Goal: Transaction & Acquisition: Purchase product/service

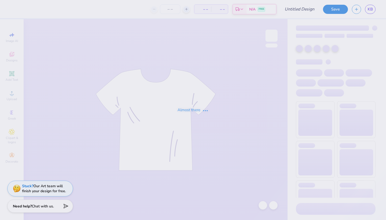
type input "BSU EBoard"
type input "1"
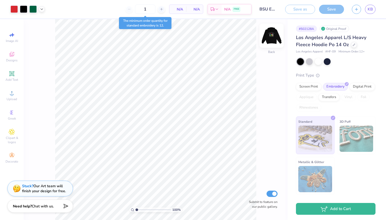
click at [268, 41] on img at bounding box center [271, 35] width 21 height 21
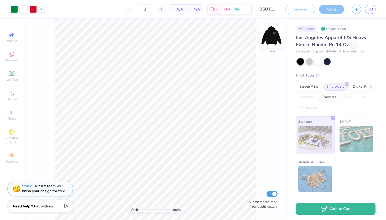
click at [268, 40] on img at bounding box center [271, 35] width 21 height 21
click at [16, 75] on div "Add Text" at bounding box center [12, 75] width 18 height 15
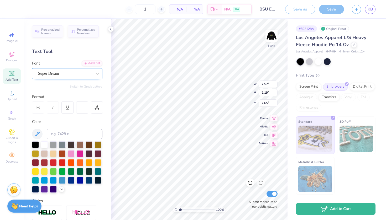
click at [70, 78] on div "Super Dream" at bounding box center [67, 73] width 70 height 11
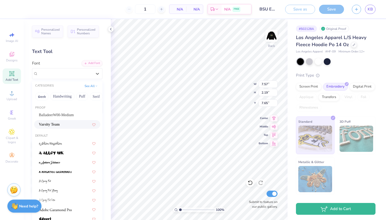
click at [60, 123] on span "Varsity Team" at bounding box center [49, 125] width 21 height 6
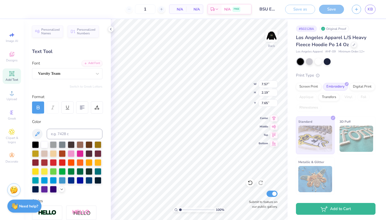
type input "7.51"
type input "7.66"
click at [7, 78] on span "Add Text" at bounding box center [12, 80] width 13 height 4
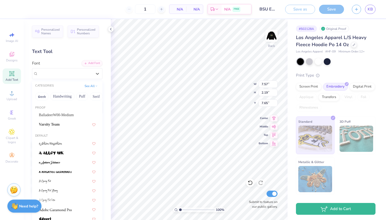
drag, startPoint x: 76, startPoint y: 75, endPoint x: 77, endPoint y: 88, distance: 12.7
click at [76, 75] on div "Super Dream" at bounding box center [65, 73] width 55 height 8
click at [65, 127] on div "Varsity Team" at bounding box center [67, 125] width 57 height 6
type input "7.51"
type input "7.66"
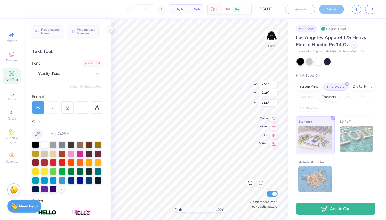
type textarea "T"
type textarea "all power to the people"
type input "15.93"
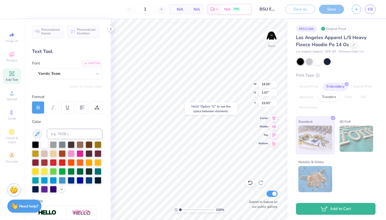
type input "11.48"
type input "11.96"
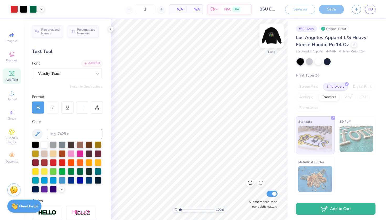
click at [276, 32] on img at bounding box center [271, 35] width 21 height 21
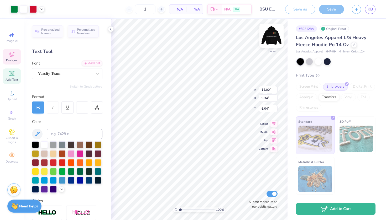
type input "6.00"
click at [270, 33] on img at bounding box center [271, 35] width 21 height 21
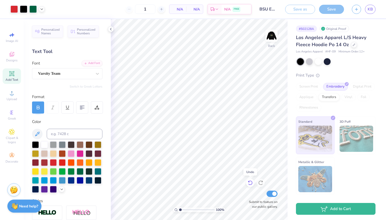
click at [252, 184] on icon at bounding box center [249, 182] width 5 height 5
click at [259, 185] on icon at bounding box center [260, 182] width 5 height 5
click at [8, 63] on div "Designs" at bounding box center [12, 56] width 18 height 15
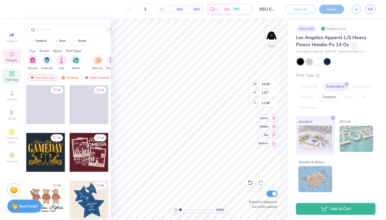
click at [12, 82] on div "Add Text" at bounding box center [12, 75] width 18 height 15
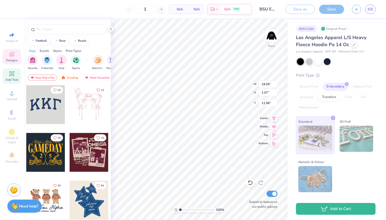
type input "7.57"
type input "2.19"
type input "7.65"
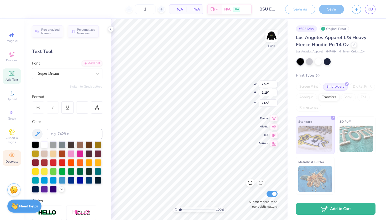
click at [13, 154] on circle at bounding box center [11, 153] width 3 height 3
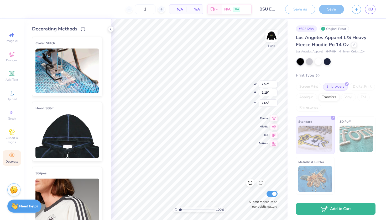
scroll to position [0, 0]
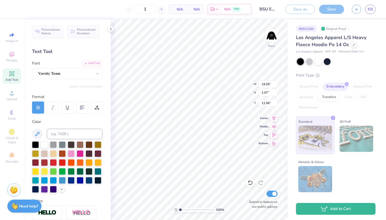
type input "17.78"
type input "8.57"
type input "8.21"
click at [249, 183] on icon at bounding box center [249, 182] width 5 height 5
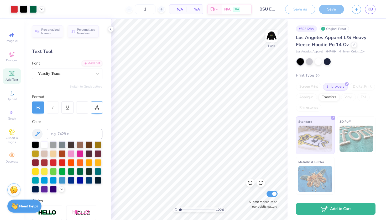
click at [98, 104] on div at bounding box center [97, 107] width 12 height 12
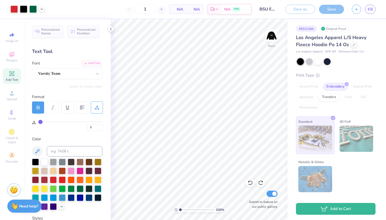
click at [41, 106] on div at bounding box center [38, 107] width 12 height 12
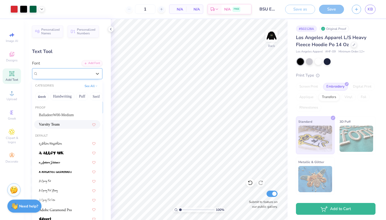
click at [81, 75] on div "Varsity Team" at bounding box center [65, 73] width 55 height 8
click at [81, 75] on div "Varsity Team" at bounding box center [65, 74] width 54 height 6
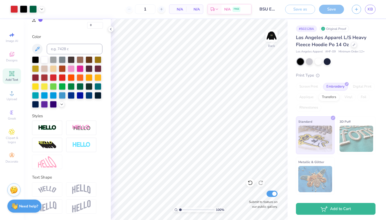
scroll to position [102, 0]
click at [56, 149] on img at bounding box center [47, 145] width 18 height 8
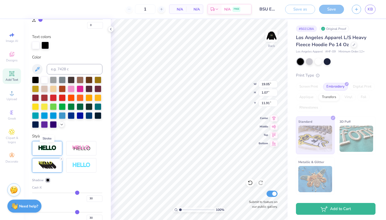
click at [48, 151] on img at bounding box center [47, 148] width 18 height 6
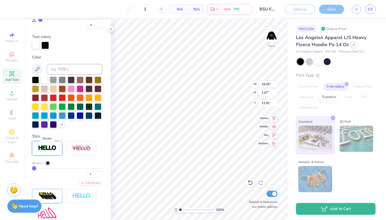
type input "11.90"
click at [62, 141] on line at bounding box center [62, 142] width 2 height 2
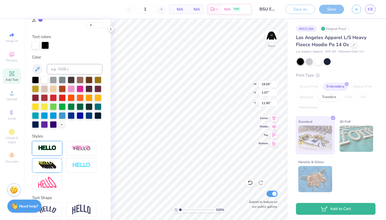
type input "19.04"
type input "11.91"
click at [61, 159] on icon at bounding box center [61, 158] width 3 height 3
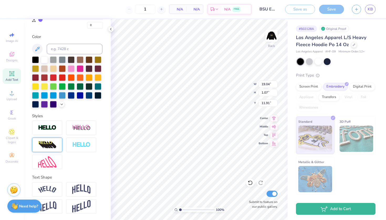
type input "14.65"
type input "0.82"
click at [249, 182] on icon at bounding box center [248, 181] width 1 height 1
type input "19.04"
type input "1.07"
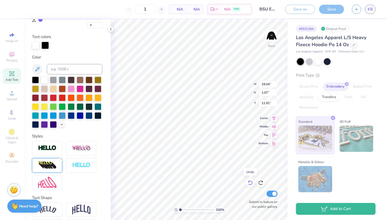
click at [249, 182] on icon at bounding box center [248, 181] width 1 height 1
type input "19.05"
click at [249, 182] on icon at bounding box center [248, 181] width 1 height 1
type input "11.96"
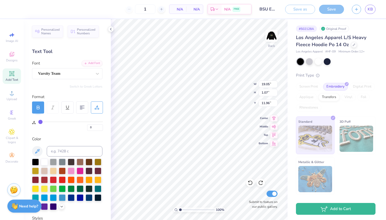
scroll to position [0, 0]
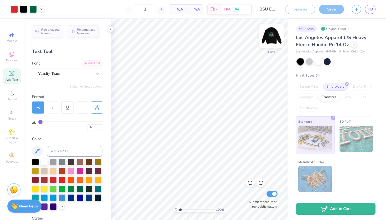
click at [272, 38] on img at bounding box center [271, 35] width 21 height 21
click at [274, 38] on img at bounding box center [271, 35] width 21 height 21
click at [272, 35] on img at bounding box center [271, 35] width 21 height 21
click at [272, 35] on img at bounding box center [271, 35] width 10 height 10
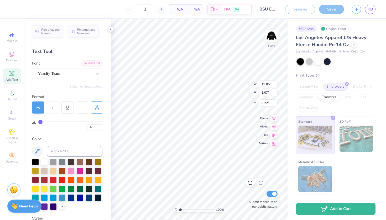
type input "3.44"
type input "12.57"
click at [353, 10] on button "button" at bounding box center [355, 8] width 9 height 9
click at [86, 55] on div "Text Tool" at bounding box center [67, 51] width 70 height 7
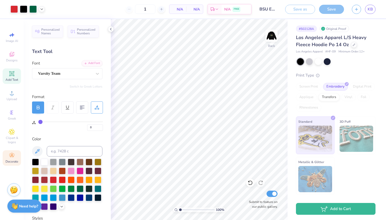
click at [9, 154] on icon at bounding box center [12, 155] width 6 height 6
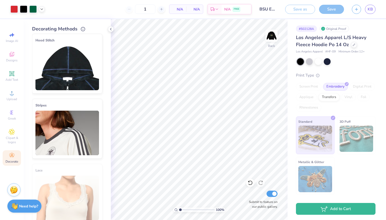
scroll to position [62, 0]
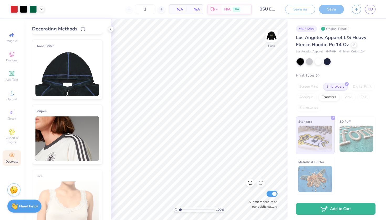
click at [56, 126] on img at bounding box center [66, 138] width 63 height 45
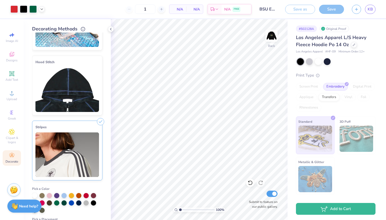
scroll to position [47, 0]
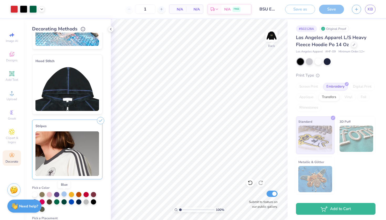
click at [62, 193] on div at bounding box center [63, 193] width 5 height 5
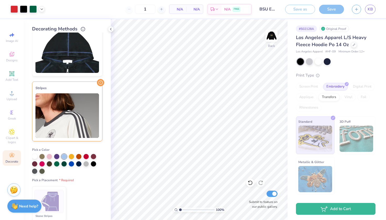
scroll to position [86, 0]
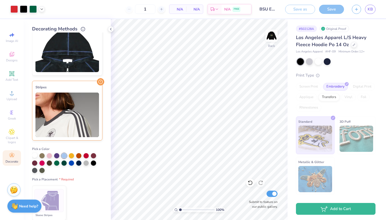
click at [36, 155] on div at bounding box center [34, 155] width 5 height 5
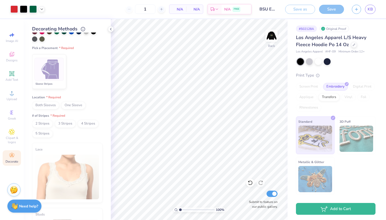
scroll to position [210, 0]
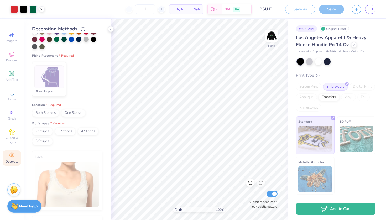
click at [46, 73] on img at bounding box center [49, 77] width 20 height 20
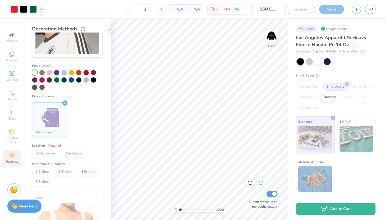
scroll to position [190, 0]
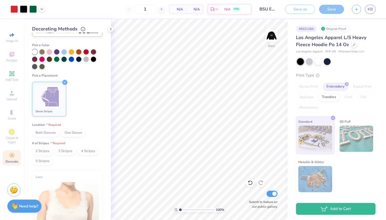
click at [52, 133] on span "Both Sleeves" at bounding box center [45, 133] width 27 height 8
click at [46, 152] on span "2 Stripes" at bounding box center [42, 151] width 21 height 8
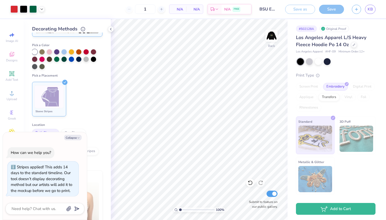
click at [85, 106] on ul "Sleeve Stripes" at bounding box center [67, 99] width 70 height 39
click at [77, 137] on icon "button" at bounding box center [78, 137] width 3 height 3
type textarea "x"
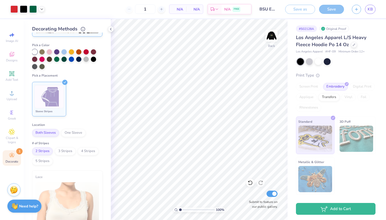
click at [65, 82] on polyline at bounding box center [65, 83] width 2 height 2
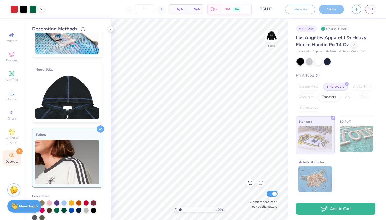
scroll to position [38, 0]
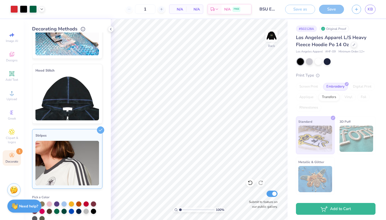
click at [95, 144] on img at bounding box center [66, 163] width 63 height 45
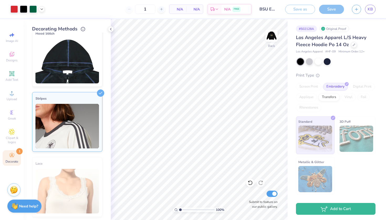
scroll to position [0, 0]
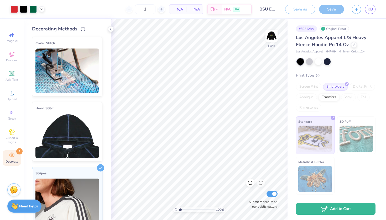
click at [81, 130] on img at bounding box center [66, 136] width 63 height 45
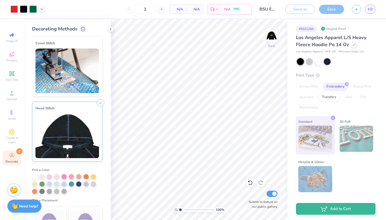
click at [73, 85] on img at bounding box center [66, 71] width 63 height 45
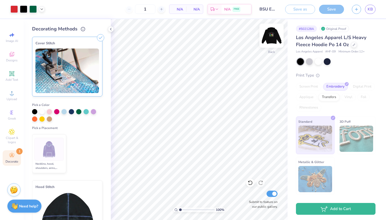
click at [278, 39] on img at bounding box center [271, 35] width 21 height 21
click at [273, 40] on img at bounding box center [271, 35] width 21 height 21
click at [15, 72] on div "Add Text" at bounding box center [12, 75] width 18 height 15
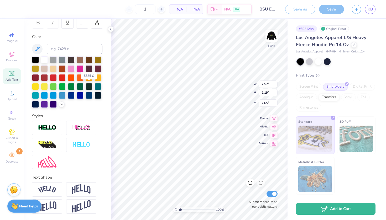
scroll to position [85, 0]
click at [274, 126] on icon at bounding box center [273, 125] width 4 height 3
click at [275, 143] on icon at bounding box center [273, 143] width 4 height 4
click at [273, 118] on icon at bounding box center [273, 117] width 7 height 6
click at [274, 127] on icon at bounding box center [273, 126] width 7 height 6
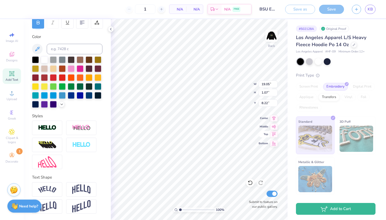
click at [273, 135] on icon at bounding box center [273, 134] width 4 height 4
click at [276, 144] on icon at bounding box center [273, 143] width 7 height 6
click at [275, 134] on icon at bounding box center [273, 134] width 7 height 6
type input "0.50"
click at [275, 130] on div "100 % Back W 19.05 H 1.07 Y 0.50 Center Middle Top Bottom Submit to feature on …" at bounding box center [199, 119] width 176 height 201
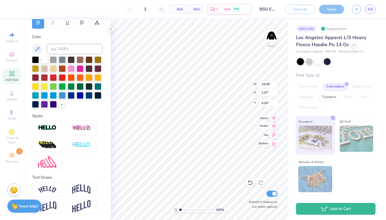
click at [274, 126] on icon at bounding box center [273, 125] width 4 height 3
type input "8.22"
type input "18.13"
type input "7.87"
type input "4.84"
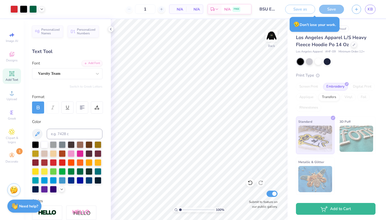
scroll to position [0, 0]
click at [41, 10] on icon at bounding box center [42, 9] width 4 height 4
click at [42, 11] on div at bounding box center [42, 9] width 6 height 6
click at [94, 48] on div "Personalized Names Personalized Numbers Text Tool Add Font Font Varsity Team Sw…" at bounding box center [67, 119] width 87 height 201
click at [111, 28] on icon at bounding box center [111, 29] width 4 height 4
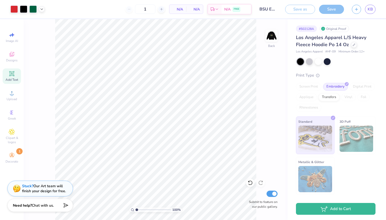
click at [43, 206] on span "Chat with us." at bounding box center [43, 205] width 22 height 5
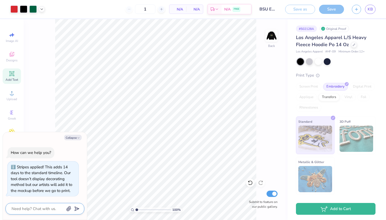
click at [43, 206] on textarea at bounding box center [37, 208] width 53 height 7
type textarea "x"
type textarea "c"
type textarea "x"
type textarea "ca"
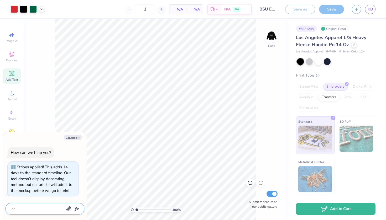
type textarea "x"
type textarea "can"
type textarea "x"
type textarea "can"
type textarea "x"
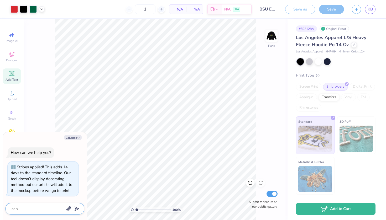
type textarea "can i"
type textarea "x"
type textarea "can I"
type textarea "x"
type textarea "can I a"
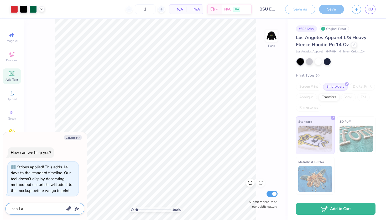
type textarea "x"
type textarea "can I ad"
type textarea "x"
type textarea "can I add"
type textarea "x"
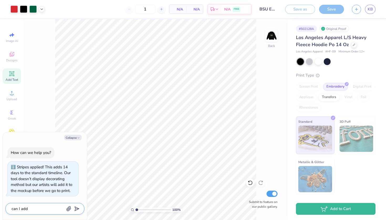
type textarea "can I add"
type textarea "x"
type textarea "can I add t"
type textarea "x"
type textarea "can I add te"
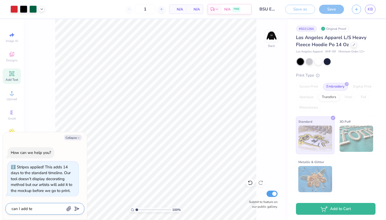
type textarea "x"
type textarea "can I add tex"
type textarea "x"
type textarea "can I add text"
type textarea "x"
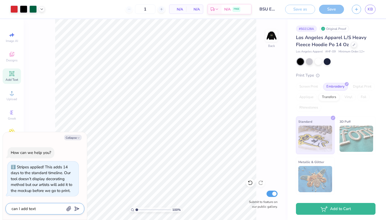
type textarea "can I add text"
type textarea "x"
type textarea "can I add text t"
type textarea "x"
type textarea "can I add text to"
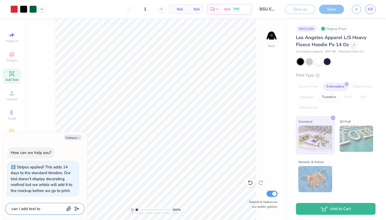
type textarea "x"
type textarea "can I add text to"
type textarea "x"
type textarea "can I add text to t"
type textarea "x"
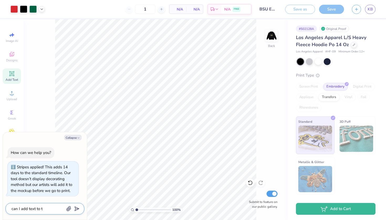
type textarea "can I add text to th"
type textarea "x"
type textarea "can I add text to the"
type textarea "x"
type textarea "can I add text to the"
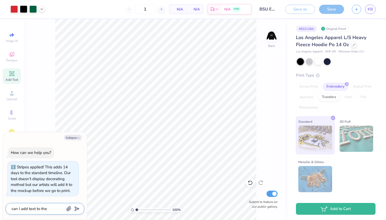
type textarea "x"
type textarea "can I add text to the s"
type textarea "x"
type textarea "can I add text to the sl"
type textarea "x"
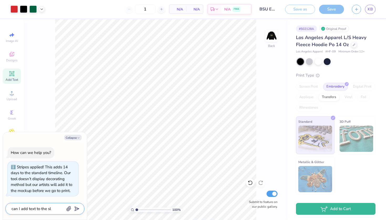
type textarea "can I add text to the sle"
type textarea "x"
type textarea "can I add text to the slea"
type textarea "x"
type textarea "can I add text to the sleav"
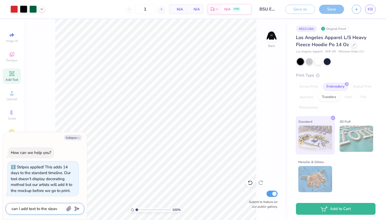
type textarea "x"
type textarea "can I add text to the sleave"
type textarea "x"
type textarea "can I add text to the sleaves"
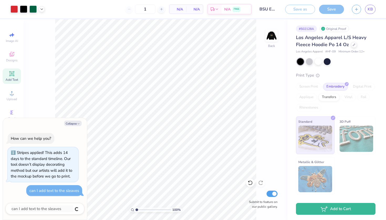
type textarea "x"
click at [72, 191] on div "can I add text to the sleaves" at bounding box center [54, 190] width 50 height 5
click at [52, 207] on textarea at bounding box center [37, 208] width 53 height 7
type textarea "x"
type textarea "s"
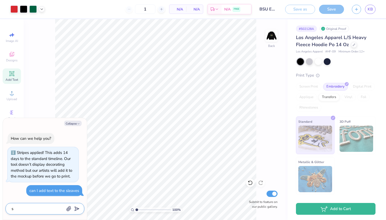
type textarea "x"
type textarea "sl"
type textarea "x"
type textarea "sle"
type textarea "x"
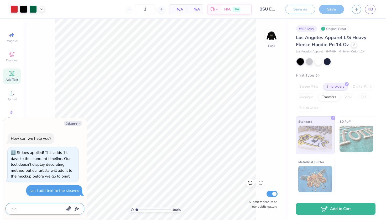
type textarea "slee"
type textarea "x"
type textarea "sleev"
type textarea "x"
type textarea "sleeve"
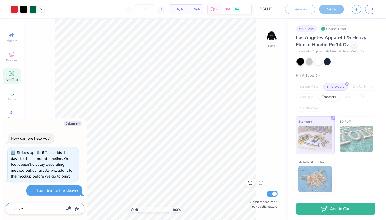
type textarea "x"
type textarea "sleeves"
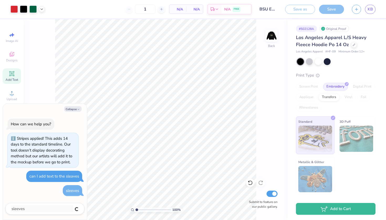
type textarea "x"
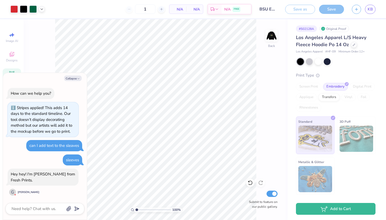
click at [11, 194] on div "G" at bounding box center [12, 192] width 7 height 7
click at [19, 193] on div "[PERSON_NAME]" at bounding box center [29, 192] width 22 height 4
click at [69, 210] on icon "button" at bounding box center [68, 208] width 5 height 5
click at [68, 79] on button "Collapse" at bounding box center [73, 79] width 18 height 6
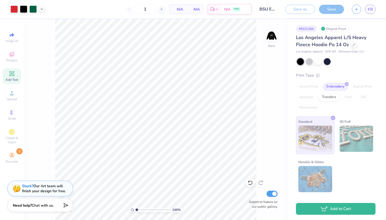
click at [34, 203] on span "Chat with us." at bounding box center [43, 205] width 22 height 5
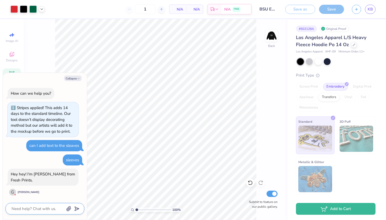
click at [46, 208] on textarea at bounding box center [37, 208] width 53 height 7
type textarea "x"
type textarea "c"
type textarea "x"
type textarea "ca"
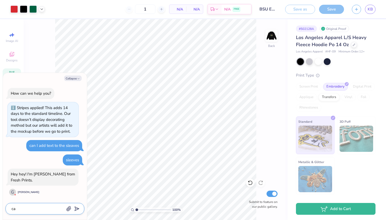
type textarea "x"
type textarea "can"
type textarea "x"
type textarea "can"
type textarea "x"
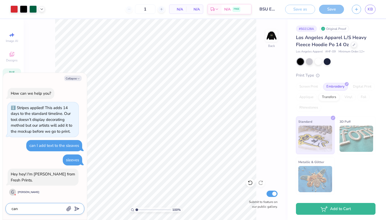
type textarea "can y"
type textarea "x"
type textarea "can yo"
type textarea "x"
type textarea "can you"
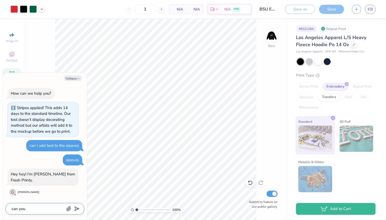
type textarea "x"
type textarea "can you"
type textarea "x"
type textarea "can you a"
type textarea "x"
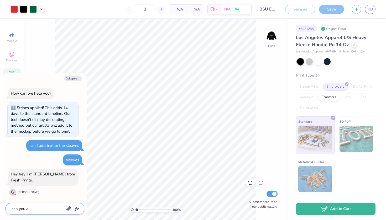
type textarea "can you an"
type textarea "x"
type textarea "can you ans"
type textarea "x"
type textarea "can you answ"
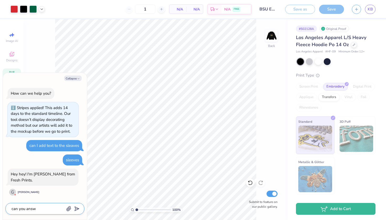
type textarea "x"
type textarea "can you answe"
type textarea "x"
type textarea "can you answer"
type textarea "x"
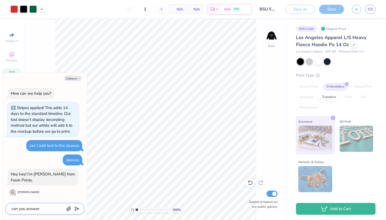
type textarea "can you answer"
type textarea "x"
type textarea "can you answer m"
type textarea "x"
type textarea "can you answer my"
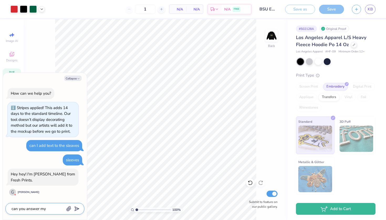
type textarea "x"
type textarea "can you answer my"
type textarea "x"
type textarea "can you answer my q"
type textarea "x"
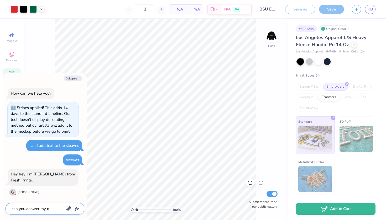
type textarea "can you answer my qu"
type textarea "x"
type textarea "can you answer my que"
type textarea "x"
type textarea "can you answer my ques"
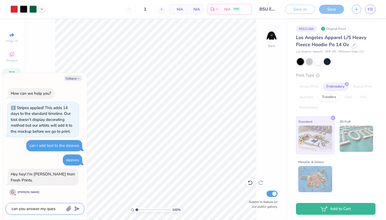
type textarea "x"
type textarea "can you answer my quest"
type textarea "x"
type textarea "can you answer my questi"
type textarea "x"
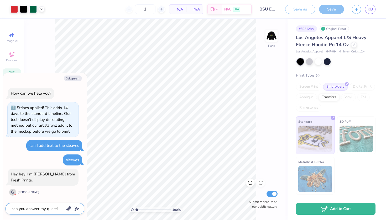
type textarea "can you answer my questio"
type textarea "x"
type textarea "can you answer my question"
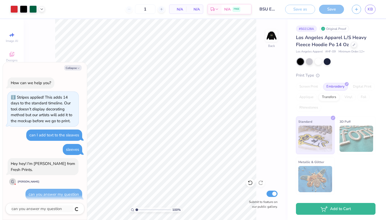
scroll to position [2, 0]
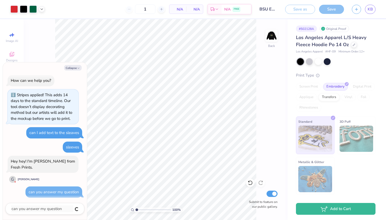
type textarea "x"
click at [68, 68] on button "Collapse" at bounding box center [73, 68] width 18 height 6
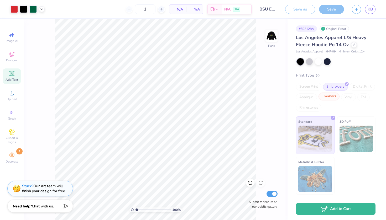
click at [325, 96] on div "Transfers" at bounding box center [328, 97] width 21 height 8
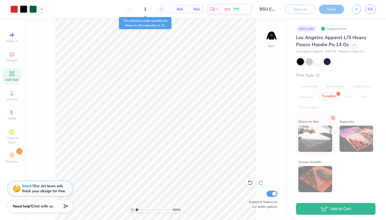
click at [339, 93] on icon at bounding box center [338, 94] width 2 height 2
click at [334, 86] on div "Embroidery" at bounding box center [335, 87] width 25 height 8
click at [327, 96] on div "Transfers" at bounding box center [328, 97] width 21 height 8
click at [128, 10] on div "1" at bounding box center [144, 8] width 39 height 9
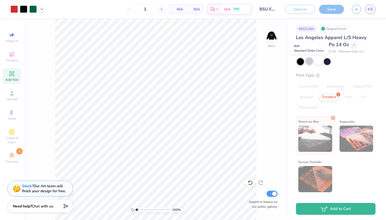
click at [307, 60] on div at bounding box center [309, 61] width 7 height 7
click at [318, 59] on div at bounding box center [317, 61] width 7 height 7
click at [325, 60] on div at bounding box center [326, 61] width 7 height 7
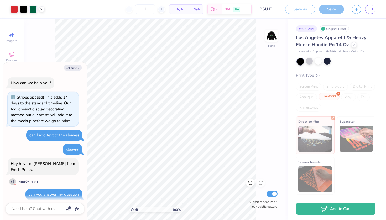
scroll to position [44, 0]
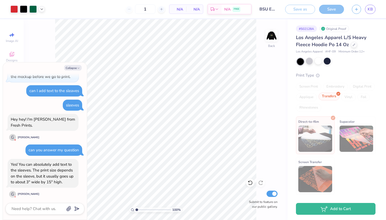
click at [338, 93] on icon at bounding box center [338, 94] width 2 height 2
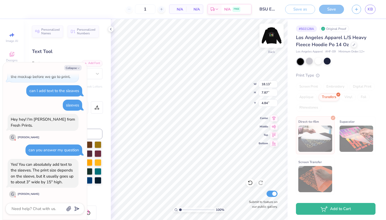
click at [275, 38] on img at bounding box center [271, 35] width 21 height 21
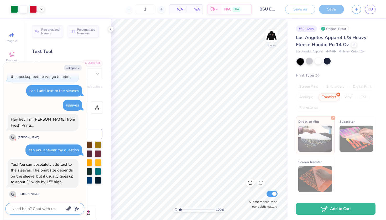
click at [53, 208] on textarea at bounding box center [37, 208] width 53 height 7
type textarea "x"
type textarea "c"
type textarea "x"
type textarea "co"
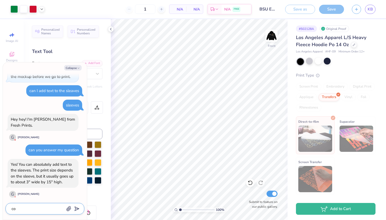
type textarea "x"
type textarea "coo"
type textarea "x"
type textarea "cool"
type textarea "x"
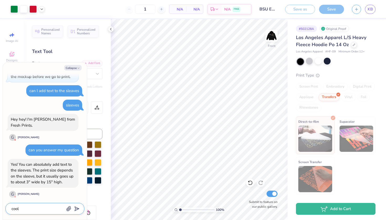
type textarea "cool"
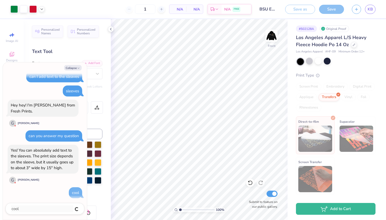
type textarea "x"
type textarea "k"
type textarea "x"
type textarea "k"
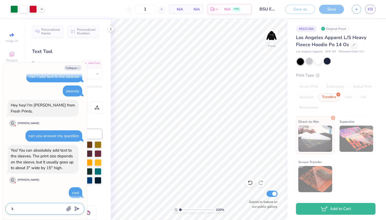
type textarea "x"
type textarea "k m"
type textarea "x"
type textarea "k me"
type textarea "x"
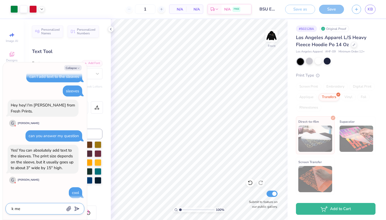
type textarea "k me"
type textarea "x"
type textarea "k me t"
type textarea "x"
type textarea "k me th"
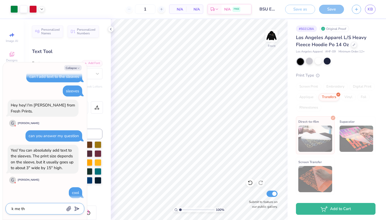
type textarea "x"
type textarea "k me thr"
type textarea "x"
type textarea "k me thro"
type textarea "x"
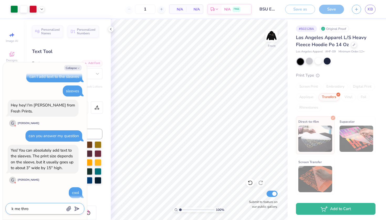
type textarea "k me throu"
type textarea "x"
type textarea "k me throug"
type textarea "x"
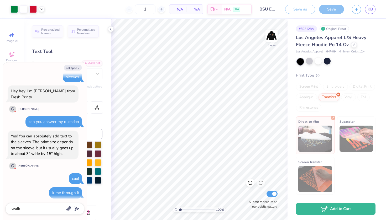
scroll to position [87, 0]
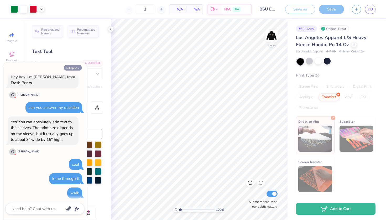
click at [70, 66] on button "Collapse" at bounding box center [73, 68] width 18 height 6
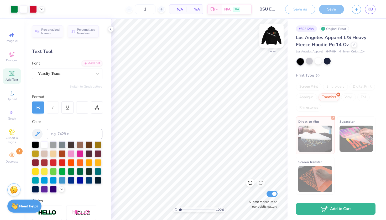
click at [271, 41] on img at bounding box center [271, 35] width 21 height 21
click at [336, 95] on div "Transfers" at bounding box center [328, 97] width 21 height 8
click at [337, 95] on div at bounding box center [338, 94] width 4 height 4
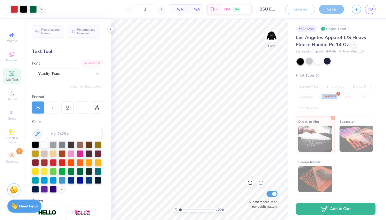
click at [337, 95] on div at bounding box center [338, 94] width 4 height 4
click at [367, 86] on div "Digital Print" at bounding box center [361, 87] width 25 height 8
click at [360, 58] on div "Los Angeles Apparel L/S Heavy Fleece Hoodie Po 14 Oz Los Angeles Apparel # HF-0…" at bounding box center [335, 114] width 79 height 160
click at [354, 46] on div at bounding box center [354, 44] width 6 height 6
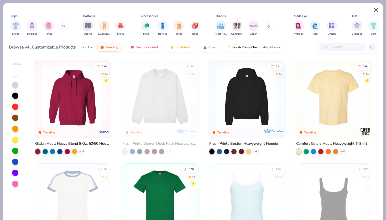
click at [374, 11] on button "Close" at bounding box center [376, 10] width 10 height 10
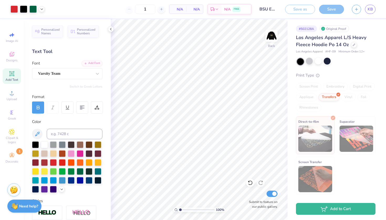
click at [332, 29] on div "Original Proof" at bounding box center [333, 28] width 29 height 7
click at [250, 182] on icon at bounding box center [249, 182] width 5 height 5
click at [259, 182] on icon at bounding box center [260, 183] width 4 height 5
click at [303, 126] on img at bounding box center [315, 139] width 34 height 26
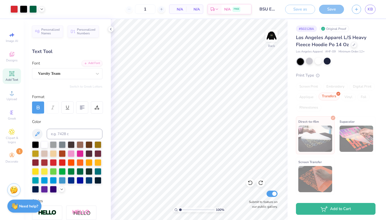
click at [331, 97] on div "Transfers" at bounding box center [328, 97] width 21 height 8
click at [340, 97] on div "Screen Print Embroidery Digital Print Applique Transfers Vinyl Foil Rhinestones" at bounding box center [335, 97] width 79 height 29
click at [345, 97] on div "Vinyl" at bounding box center [348, 97] width 15 height 8
click at [338, 93] on icon at bounding box center [338, 94] width 2 height 2
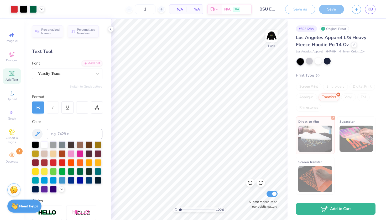
click at [345, 27] on div "Original Proof" at bounding box center [333, 28] width 29 height 7
click at [10, 156] on icon at bounding box center [12, 155] width 6 height 6
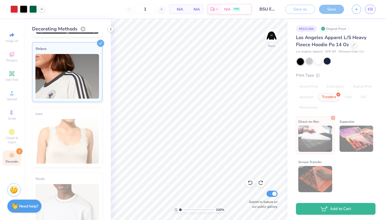
scroll to position [36, 0]
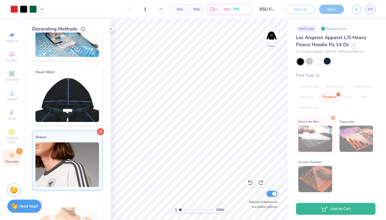
click at [100, 131] on line at bounding box center [100, 132] width 2 height 2
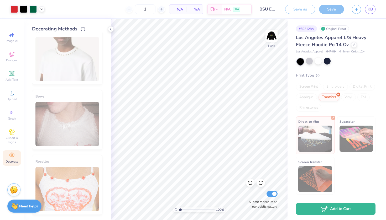
scroll to position [272, 0]
click at [339, 93] on icon at bounding box center [338, 94] width 2 height 2
click at [321, 131] on img at bounding box center [315, 139] width 34 height 26
click at [347, 136] on img at bounding box center [356, 139] width 34 height 26
click at [316, 173] on img at bounding box center [315, 179] width 34 height 26
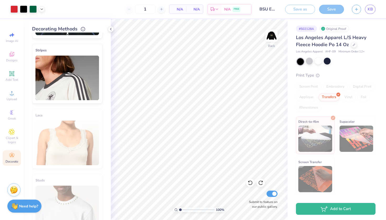
scroll to position [10, 0]
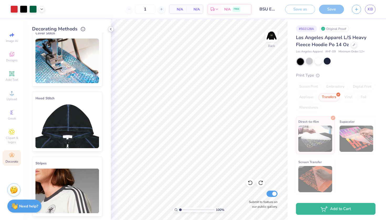
click at [111, 30] on icon at bounding box center [111, 29] width 4 height 4
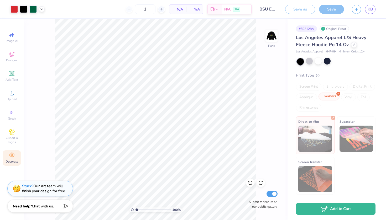
click at [337, 96] on div "Transfers" at bounding box center [328, 97] width 21 height 8
click at [338, 88] on div "Embroidery" at bounding box center [335, 87] width 25 height 8
click at [342, 103] on div "Screen Print Embroidery Digital Print Applique Transfers Vinyl Foil Rhinestones" at bounding box center [335, 97] width 79 height 29
click at [329, 62] on div at bounding box center [326, 61] width 7 height 7
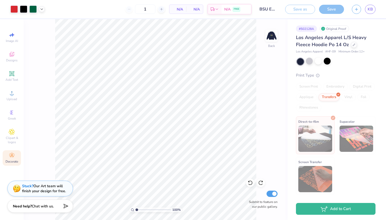
click at [301, 61] on div at bounding box center [300, 61] width 7 height 7
click at [328, 63] on div at bounding box center [326, 61] width 7 height 7
click at [29, 206] on strong "Need help?" at bounding box center [22, 205] width 19 height 5
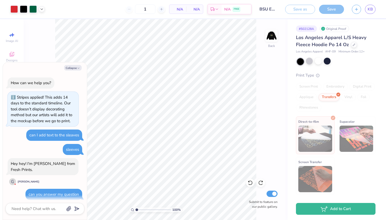
scroll to position [87, 0]
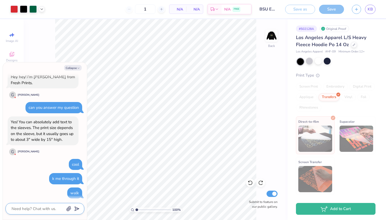
click at [41, 209] on textarea at bounding box center [37, 208] width 53 height 7
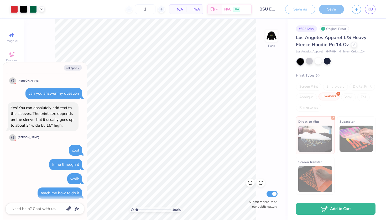
click at [338, 94] on polyline at bounding box center [338, 93] width 2 height 1
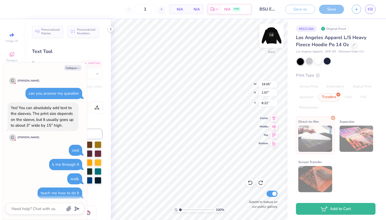
click at [275, 33] on img at bounding box center [271, 35] width 21 height 21
click at [76, 67] on button "Collapse" at bounding box center [73, 68] width 18 height 6
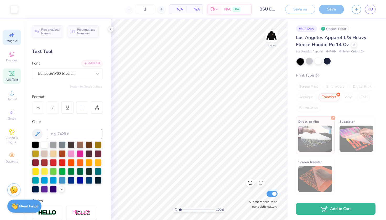
click at [14, 36] on icon at bounding box center [12, 35] width 6 height 6
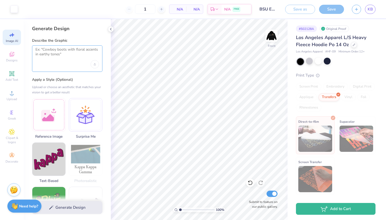
click at [71, 47] on textarea at bounding box center [66, 53] width 63 height 13
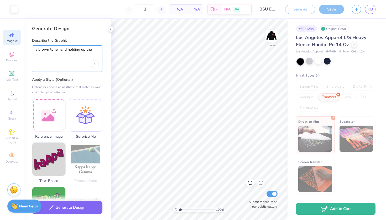
click at [49, 50] on textarea "a brown tone hand holding up the" at bounding box center [66, 53] width 63 height 13
click at [99, 49] on div "a brown skin tone hand holding up the" at bounding box center [67, 58] width 70 height 26
click at [98, 49] on textarea "a brown skin tone hand holding up the" at bounding box center [66, 53] width 63 height 13
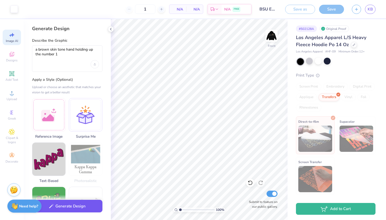
click at [70, 211] on button "Generate Design" at bounding box center [67, 206] width 70 height 13
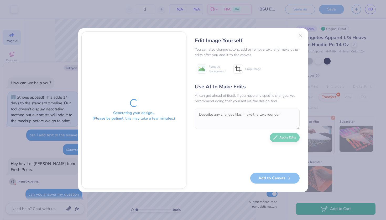
scroll to position [149, 0]
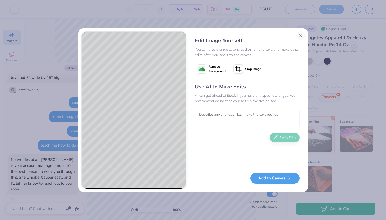
click at [221, 116] on textarea at bounding box center [247, 119] width 105 height 20
click at [290, 140] on button "Apply Edits" at bounding box center [284, 136] width 30 height 9
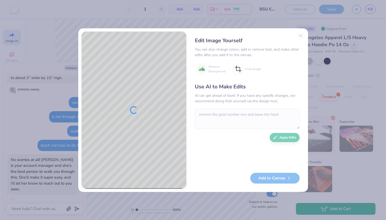
click at [334, 62] on div "Edit Image Yourself You can also change colors, add or remove text, and make ot…" at bounding box center [193, 110] width 386 height 220
click at [300, 34] on div "Edit Image Yourself You can also change colors, add or remove text, and make ot…" at bounding box center [246, 109] width 115 height 157
click at [299, 37] on div "Edit Image Yourself You can also change colors, add or remove text, and make ot…" at bounding box center [246, 109] width 115 height 157
click at [299, 35] on div "Edit Image Yourself You can also change colors, add or remove text, and make ot…" at bounding box center [246, 109] width 115 height 157
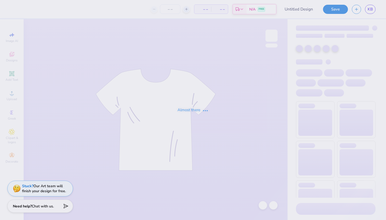
type input "BSU EBoard"
type input "1"
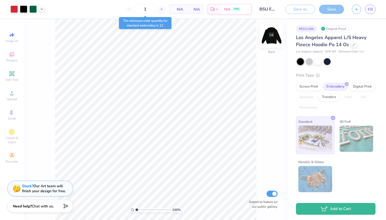
click at [271, 35] on img at bounding box center [271, 35] width 21 height 21
click at [270, 36] on img at bounding box center [271, 35] width 21 height 21
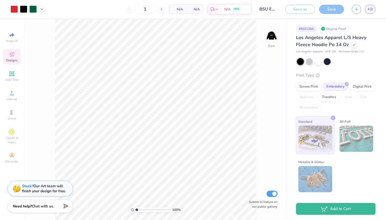
click at [10, 61] on span "Designs" at bounding box center [12, 60] width 12 height 4
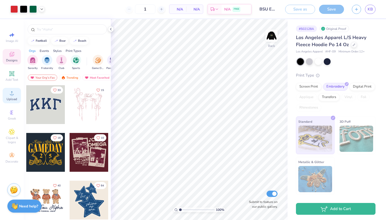
click at [16, 94] on div "Upload" at bounding box center [12, 95] width 18 height 15
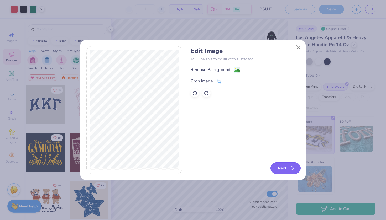
click at [297, 171] on button "Next" at bounding box center [285, 168] width 30 height 12
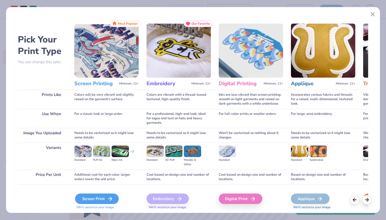
click at [103, 201] on div "Screen Print" at bounding box center [97, 199] width 44 height 10
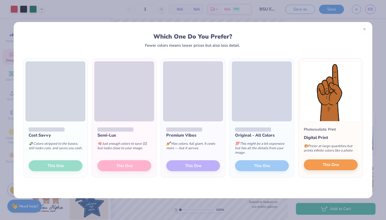
click at [331, 164] on span "This One" at bounding box center [330, 165] width 16 height 6
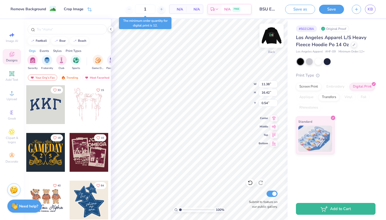
click at [273, 39] on img at bounding box center [271, 35] width 21 height 21
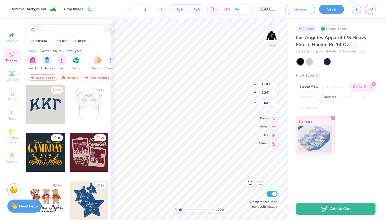
type input "11.59"
type input "16.72"
type input "5.08"
type input "7.33"
type input "15.43"
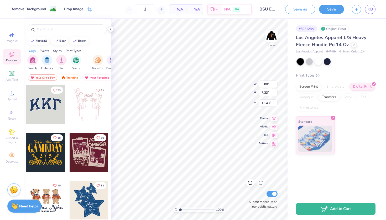
type input "12.00"
type input "9.34"
type input "6.04"
type input "2.54"
type input "3.29"
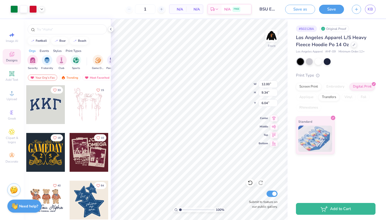
type input "11.15"
type input "9.48"
type input "6.90"
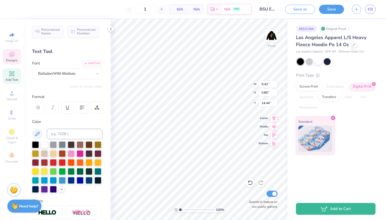
type input "22.43"
type input "5.08"
type input "7.33"
type input "6.90"
type input "7.85"
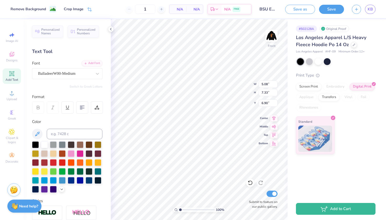
type input "11.33"
type input "6.91"
type input "6.96"
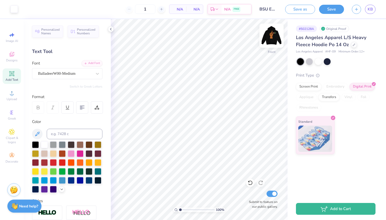
click at [273, 38] on img at bounding box center [271, 35] width 21 height 21
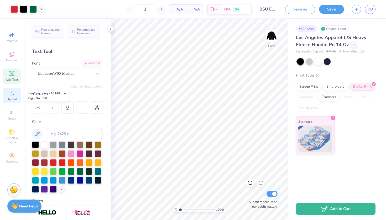
click at [10, 100] on span "Upload" at bounding box center [12, 99] width 10 height 4
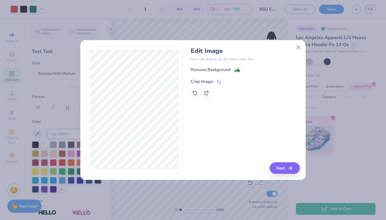
click at [204, 81] on div "Crop Image" at bounding box center [201, 81] width 22 height 6
click at [226, 82] on icon at bounding box center [227, 80] width 3 height 3
click at [281, 165] on button "Next" at bounding box center [285, 168] width 30 height 12
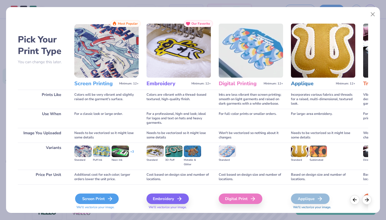
click at [114, 196] on div "Screen Print" at bounding box center [97, 199] width 44 height 10
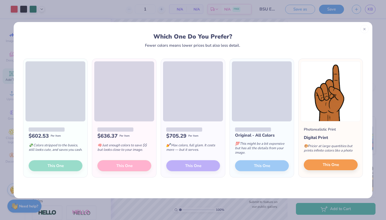
click at [324, 168] on span "This One" at bounding box center [330, 165] width 16 height 6
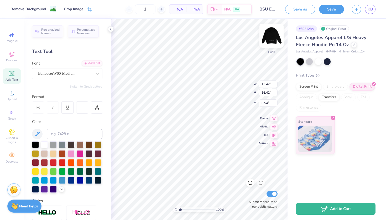
click at [272, 38] on img at bounding box center [271, 35] width 21 height 21
type input "10.40"
type input "12.72"
type input "6.00"
type input "9.42"
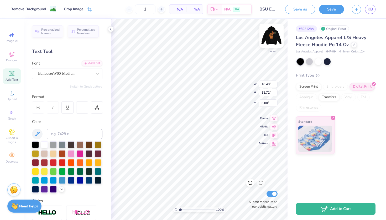
type input "0.80"
type input "22.43"
type input "12.77"
type input "1.08"
type input "18.72"
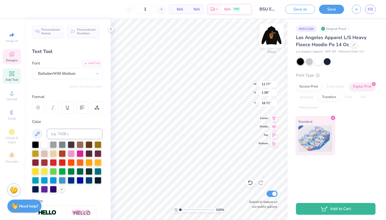
type input "19.48"
type input "10.40"
type input "12.72"
type input "6.77"
click at [13, 93] on icon at bounding box center [12, 93] width 6 height 6
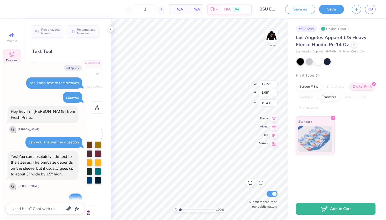
scroll to position [142, 0]
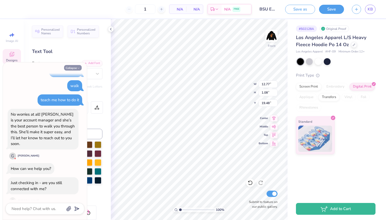
click at [75, 67] on button "Collapse" at bounding box center [73, 68] width 18 height 6
type textarea "x"
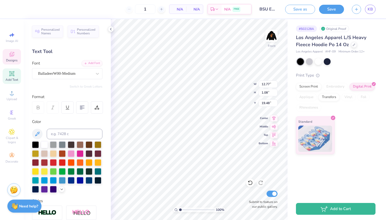
click at [15, 78] on span "Add Text" at bounding box center [12, 80] width 13 height 4
type input "7.71"
type input "2.23"
type input "15.38"
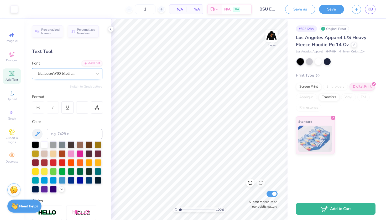
click at [90, 73] on div "BalladeerW00-Medium" at bounding box center [65, 73] width 55 height 8
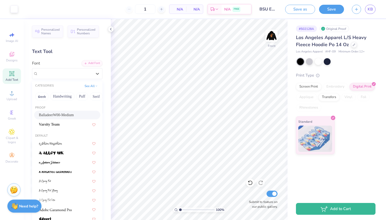
click at [62, 115] on span "BalladeerW00-Medium" at bounding box center [56, 115] width 35 height 6
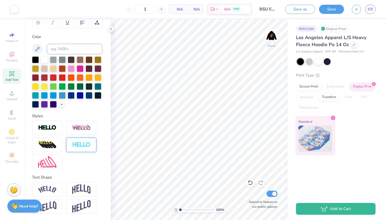
scroll to position [85, 0]
click at [51, 191] on img at bounding box center [47, 189] width 18 height 7
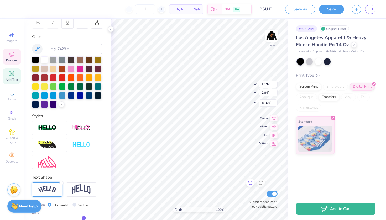
click at [248, 183] on icon at bounding box center [249, 182] width 5 height 5
type input "12.77"
type input "1.08"
type input "19.48"
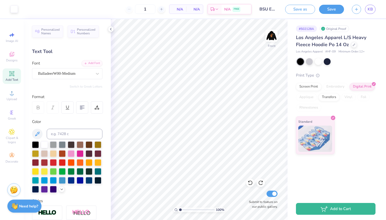
scroll to position [0, 0]
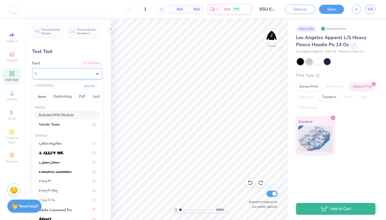
click at [92, 71] on div "BalladeerW00-Medium" at bounding box center [65, 73] width 55 height 8
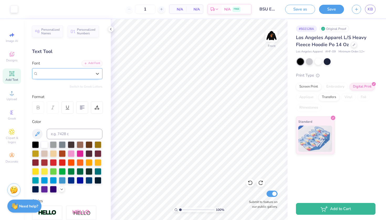
click at [84, 73] on div "BalladeerW00-Medium" at bounding box center [65, 74] width 54 height 6
click at [12, 58] on div "Designs" at bounding box center [12, 56] width 18 height 15
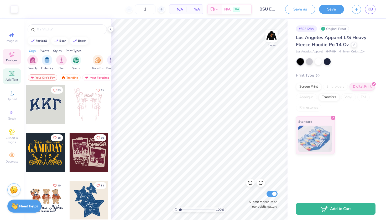
click at [11, 73] on icon at bounding box center [12, 74] width 4 height 4
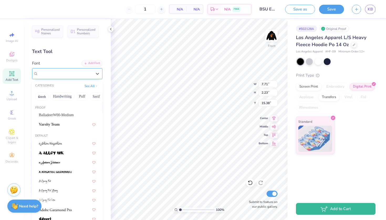
click at [73, 72] on div "Super Dream" at bounding box center [65, 73] width 55 height 8
click at [58, 115] on span "BalladeerW00-Medium" at bounding box center [56, 115] width 35 height 6
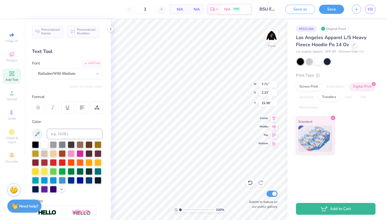
type input "10.10"
type input "2.34"
type input "15.33"
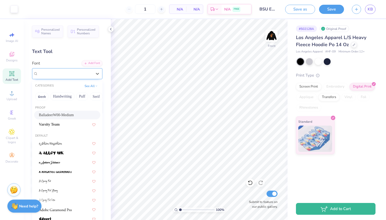
click at [52, 69] on div "BalladeerW00-Medium" at bounding box center [65, 73] width 55 height 8
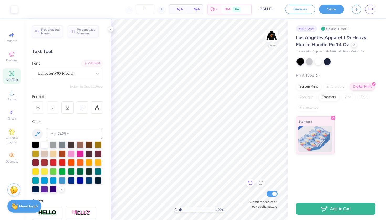
click at [248, 184] on icon at bounding box center [249, 182] width 5 height 5
type input "10.10"
type input "2.34"
type input "15.33"
type textarea "T"
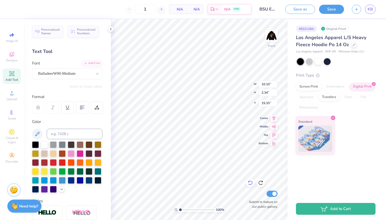
scroll to position [0, 2]
type textarea "THEE FIRST BSU"
click at [84, 74] on div "BalladeerW00-Medium" at bounding box center [65, 73] width 55 height 8
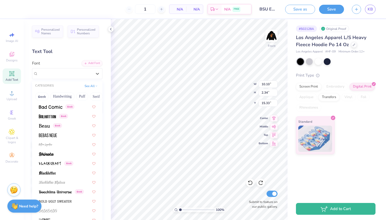
scroll to position [254, 0]
click at [60, 134] on div at bounding box center [67, 135] width 57 height 6
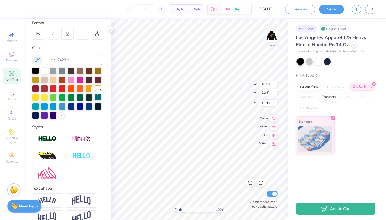
scroll to position [85, 0]
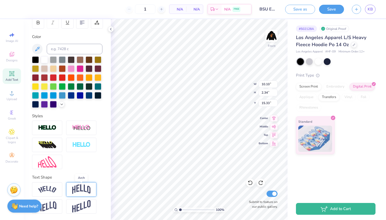
click at [83, 188] on img at bounding box center [81, 189] width 18 height 10
type input "21.07"
type input "14.43"
type input "4.97"
type input "14.01"
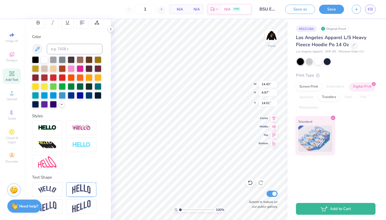
type input "10.40"
type input "12.72"
type input "8.35"
type input "14.43"
type input "4.97"
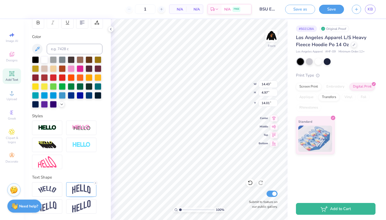
type input "6.46"
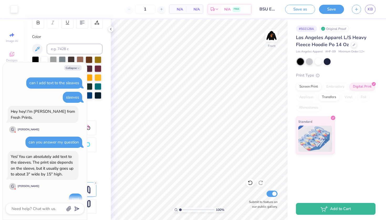
scroll to position [190, 0]
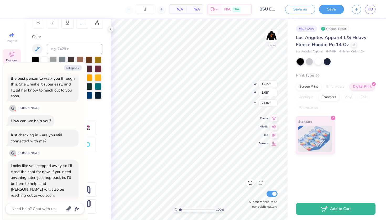
type textarea "x"
type input "21.84"
type textarea "x"
type input "14.22"
type input "1.20"
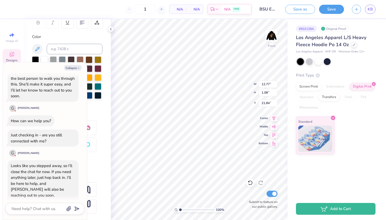
type input "21.71"
type textarea "x"
type input "21.66"
type textarea "x"
type input "14.95"
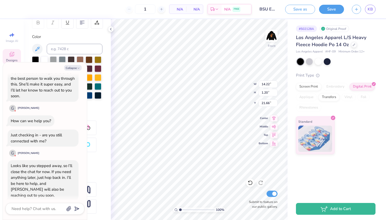
type input "1.26"
type input "21.60"
type textarea "x"
type input "21.43"
click at [77, 66] on button "Collapse" at bounding box center [73, 68] width 18 height 6
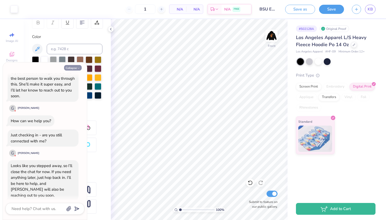
type textarea "x"
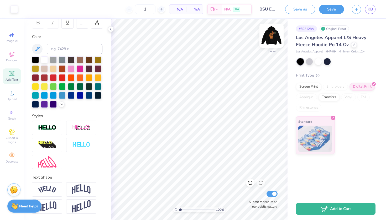
click at [271, 39] on img at bounding box center [271, 35] width 21 height 21
click at [51, 191] on img at bounding box center [47, 189] width 18 height 7
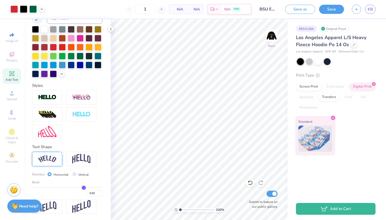
scroll to position [116, 0]
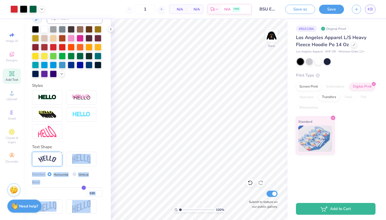
click at [170, 141] on div "Art colors 1 N/A Per Item N/A Total Est. Delivery N/A FREE Design Title BSU EBo…" at bounding box center [193, 110] width 386 height 220
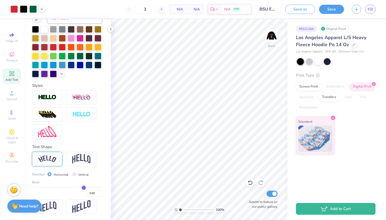
click at [98, 123] on div at bounding box center [67, 114] width 70 height 49
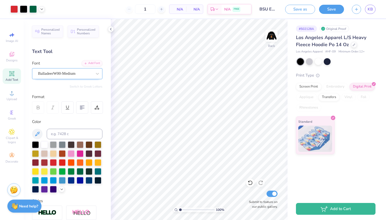
scroll to position [0, 0]
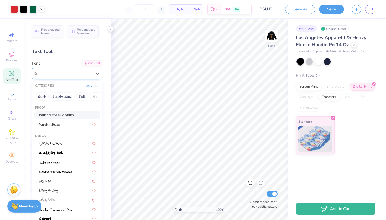
click at [82, 76] on div "BalladeerW00-Medium" at bounding box center [65, 73] width 55 height 8
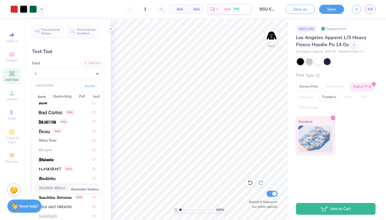
scroll to position [246, 0]
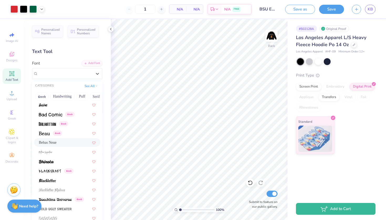
click at [65, 142] on div "Bebas Neue" at bounding box center [67, 143] width 57 height 6
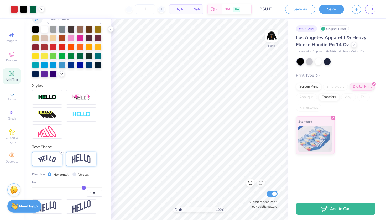
scroll to position [116, 0]
click at [44, 159] on img at bounding box center [47, 159] width 18 height 7
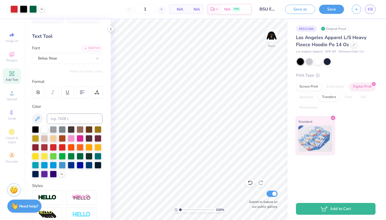
scroll to position [0, 0]
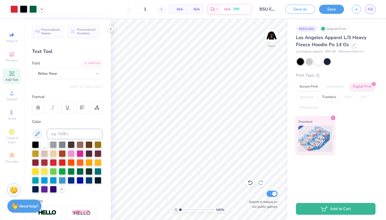
click at [43, 143] on div at bounding box center [44, 144] width 7 height 7
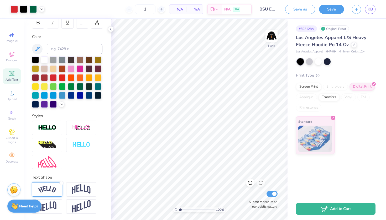
scroll to position [85, 0]
click at [53, 192] on img at bounding box center [47, 189] width 18 height 7
click at [8, 54] on div "Designs" at bounding box center [12, 56] width 18 height 15
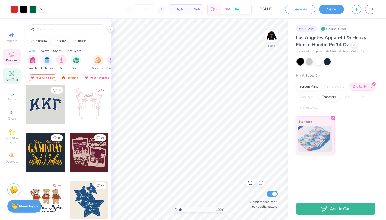
click at [9, 76] on icon at bounding box center [12, 74] width 6 height 6
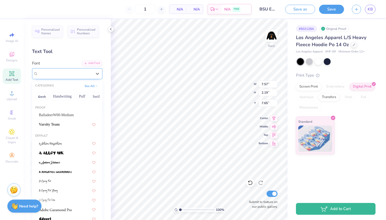
click at [83, 71] on div "Super Dream" at bounding box center [65, 73] width 55 height 8
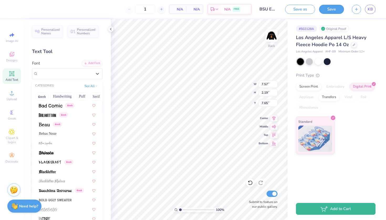
scroll to position [254, 0]
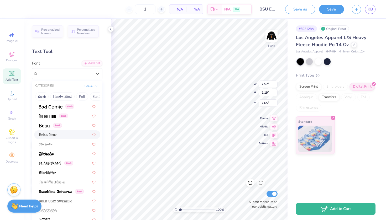
click at [63, 136] on div "Bebas Neue" at bounding box center [67, 135] width 57 height 6
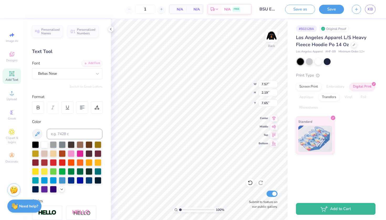
type input "4.67"
type input "7.66"
type textarea "T"
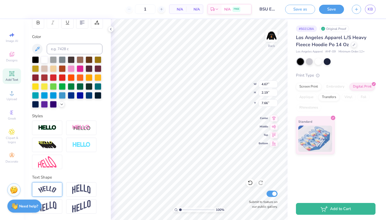
scroll to position [85, 0]
type textarea "EST. 1966"
click at [53, 190] on img at bounding box center [47, 189] width 18 height 7
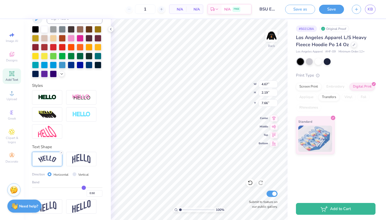
scroll to position [116, 0]
type input "0.51"
type input "0.5"
type input "0.50"
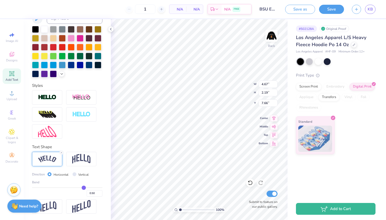
type input "0.49"
type input "0.47"
type input "0.45"
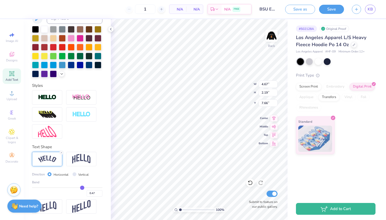
type input "0.45"
type input "0.43"
type input "0.4"
type input "0.40"
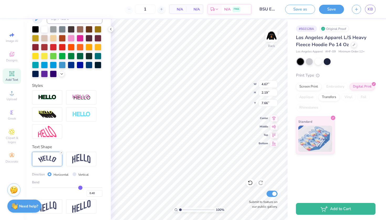
type input "0.37"
type input "0.36"
type input "0.33"
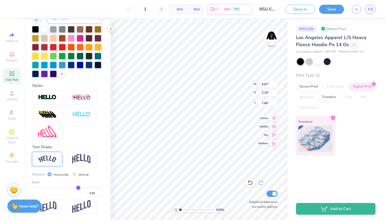
type input "0.33"
type input "0.32"
type input "0.3"
type input "0.30"
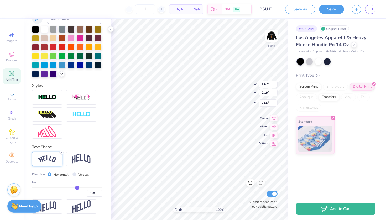
type input "0.29"
type input "0.28"
type input "0.27"
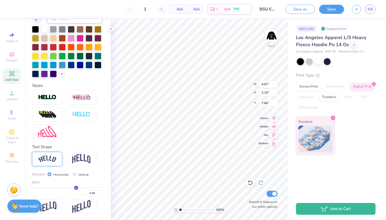
type input "0.27"
type input "0.26"
type input "0.25"
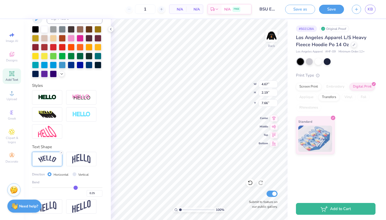
type input "0.24"
type input "0.23"
type input "0.21"
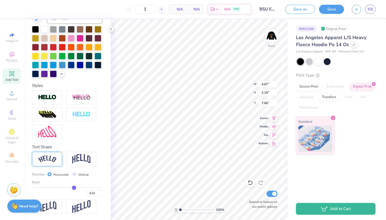
type input "0.21"
type input "0.2"
type input "0.20"
type input "0.19"
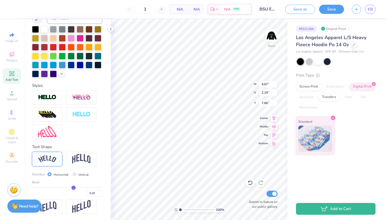
type input "0.18"
type input "0.17"
type input "0.16"
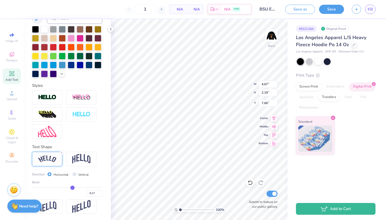
type input "0.16"
type input "0.14"
type input "0.13"
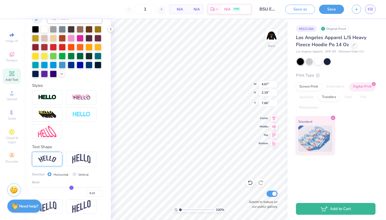
type input "0.11"
type input "0.1"
type input "0.10"
type input "0.09"
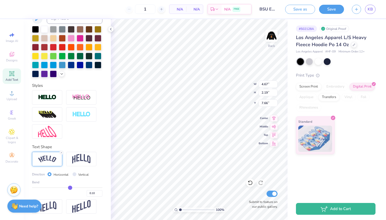
type input "0.09"
type input "0.08"
type input "0.07"
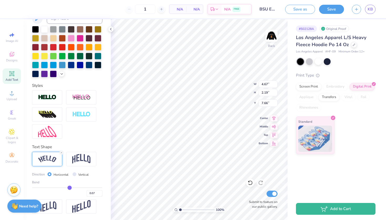
type input "0.06"
type input "0.05"
type input "0.04"
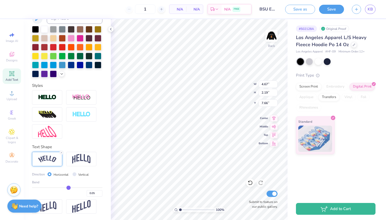
type input "0.04"
type input "0.03"
type input "0.02"
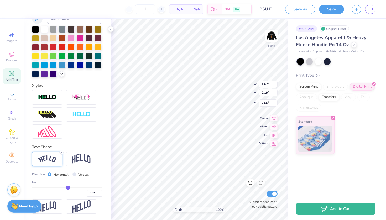
type input "0.01"
type input "0"
type input "0.00"
type input "-0.02"
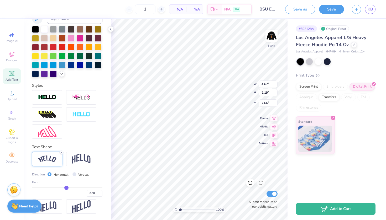
type input "-0.02"
type input "-0.03"
type input "-0.05"
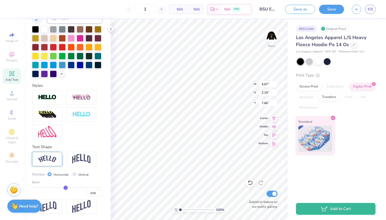
type input "-0.06"
type input "-0.08"
type input "-0.09"
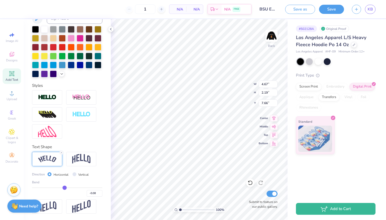
type input "-0.09"
type input "-0.1"
type input "-0.10"
type input "-0.11"
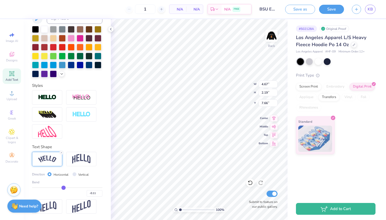
type input "-0.13"
type input "-0.14"
type input "-0.15"
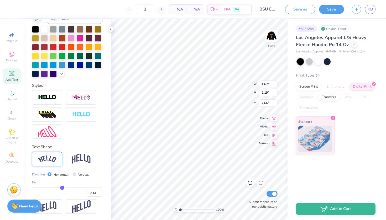
type input "-0.15"
type input "-0.16"
type input "-0.17"
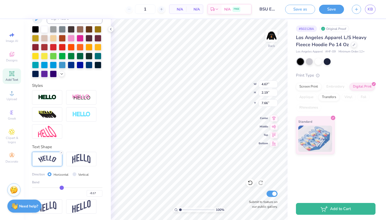
type input "-0.19"
type input "-0.2"
type input "-0.20"
type input "-0.21"
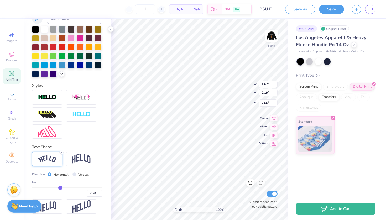
type input "-0.21"
type input "-0.22"
type input "-0.23"
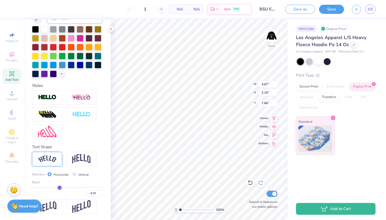
type input "-0.25"
type input "-0.27"
type input "-0.28"
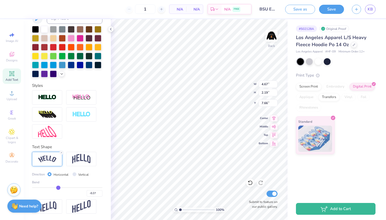
type input "-0.28"
drag, startPoint x: 84, startPoint y: 186, endPoint x: 51, endPoint y: 189, distance: 33.7
click at [51, 188] on input "range" at bounding box center [67, 187] width 70 height 1
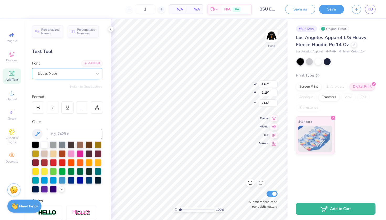
scroll to position [0, 0]
click at [89, 70] on div at bounding box center [65, 73] width 54 height 7
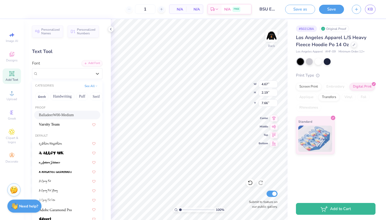
click at [67, 116] on span "BalladeerW00-Medium" at bounding box center [56, 115] width 35 height 6
click at [82, 76] on div "BalladeerW00-Medium" at bounding box center [65, 73] width 55 height 8
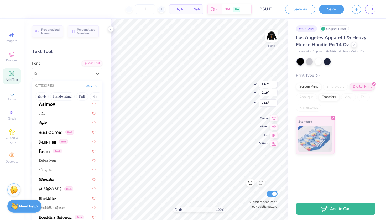
scroll to position [242, 0]
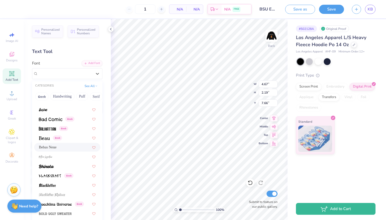
click at [60, 147] on div "Bebas Neue" at bounding box center [67, 147] width 57 height 6
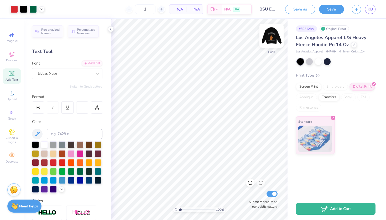
click at [273, 38] on img at bounding box center [271, 35] width 21 height 21
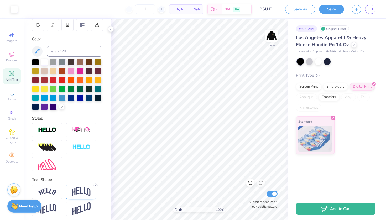
scroll to position [85, 0]
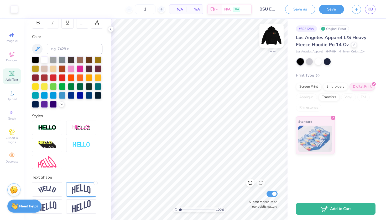
click at [271, 33] on img at bounding box center [271, 35] width 21 height 21
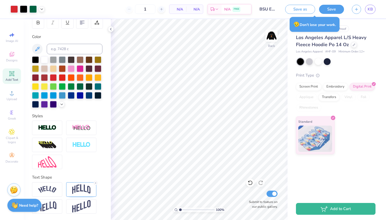
click at [33, 206] on strong "Need help?" at bounding box center [28, 205] width 19 height 5
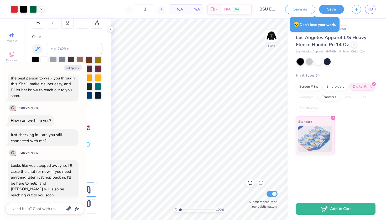
scroll to position [190, 0]
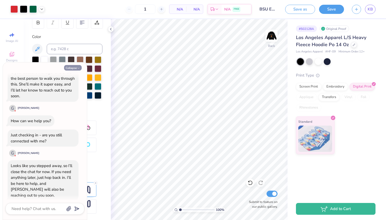
click at [73, 67] on button "Collapse" at bounding box center [73, 68] width 18 height 6
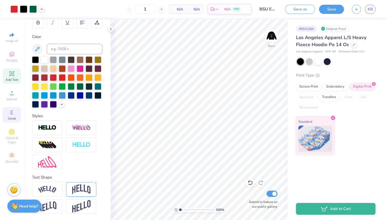
click at [12, 121] on div "Greek" at bounding box center [12, 114] width 18 height 15
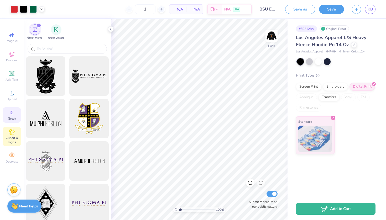
click at [13, 131] on icon at bounding box center [11, 132] width 3 height 3
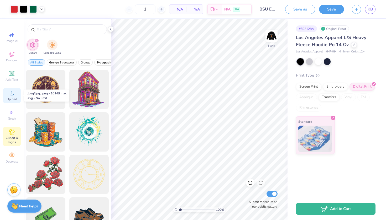
click at [11, 93] on icon at bounding box center [12, 93] width 6 height 6
click at [12, 57] on icon at bounding box center [12, 54] width 6 height 6
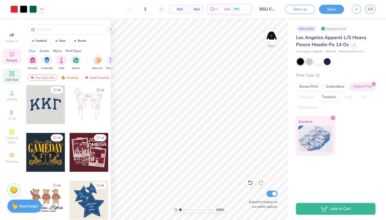
click at [15, 78] on span "Add Text" at bounding box center [12, 80] width 13 height 4
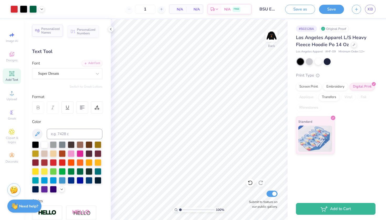
click at [54, 34] on span "Personalized Names" at bounding box center [50, 30] width 19 height 7
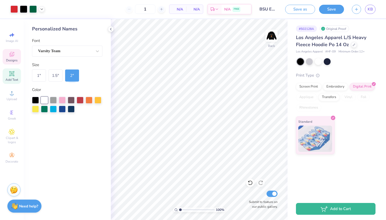
click at [14, 61] on span "Designs" at bounding box center [12, 60] width 12 height 4
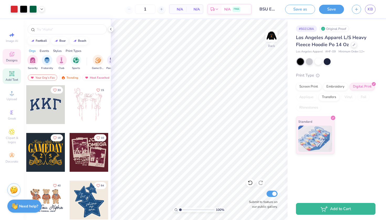
click at [12, 74] on icon at bounding box center [12, 74] width 4 height 4
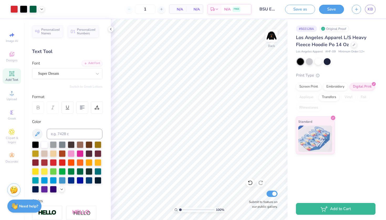
scroll to position [0, 0]
click at [267, 35] on img at bounding box center [271, 35] width 21 height 21
click at [11, 57] on icon at bounding box center [12, 54] width 6 height 6
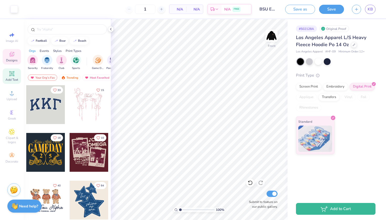
click at [10, 73] on icon at bounding box center [12, 74] width 4 height 4
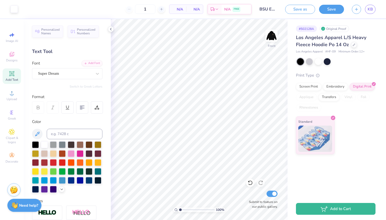
click at [31, 200] on div "Need help? Chat with us." at bounding box center [24, 205] width 34 height 13
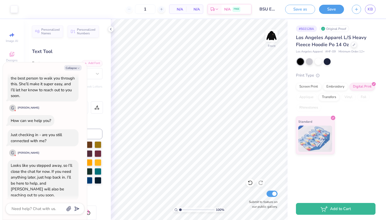
scroll to position [190, 0]
click at [69, 211] on icon "button" at bounding box center [68, 208] width 5 height 5
click at [78, 69] on icon "button" at bounding box center [78, 68] width 3 height 3
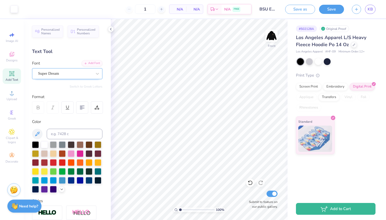
scroll to position [0, 0]
click at [332, 9] on button "Save" at bounding box center [331, 8] width 25 height 9
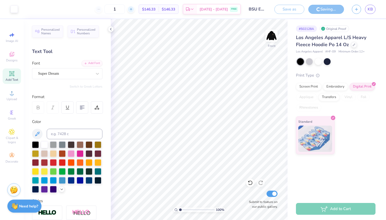
click at [133, 9] on icon at bounding box center [131, 9] width 4 height 4
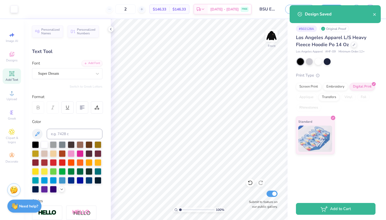
click at [116, 9] on div "2" at bounding box center [125, 8] width 39 height 9
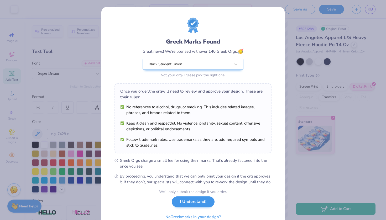
click at [189, 207] on button "I Understand!" at bounding box center [193, 201] width 43 height 11
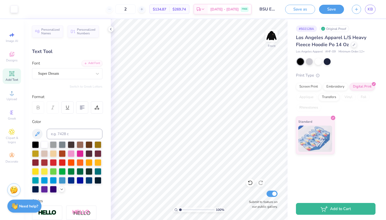
click at [118, 10] on div "2" at bounding box center [125, 8] width 39 height 9
click at [132, 10] on input "2" at bounding box center [125, 8] width 20 height 9
click at [133, 7] on input "12" at bounding box center [122, 8] width 20 height 9
click at [266, 38] on img at bounding box center [271, 35] width 21 height 21
click at [270, 33] on img at bounding box center [271, 35] width 21 height 21
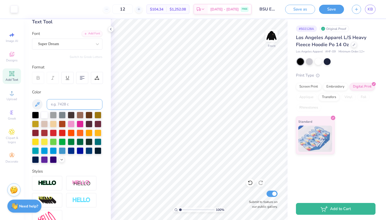
scroll to position [44, 0]
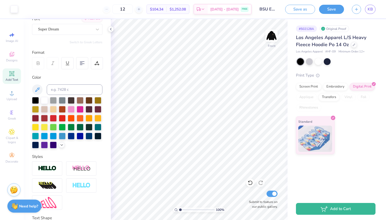
click at [94, 152] on div "Art colors 12 $104.34 Per Item $1,252.08 Total Est. Delivery [DATE] - [DATE] FR…" at bounding box center [193, 110] width 386 height 220
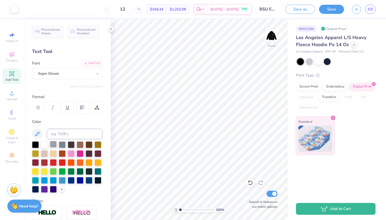
scroll to position [0, 0]
